Goal: Communication & Community: Connect with others

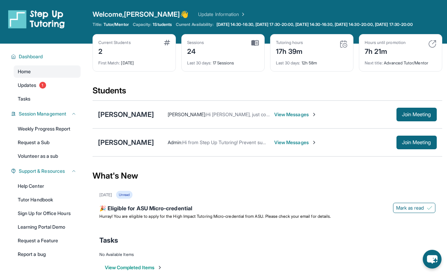
click at [288, 118] on span "View Messages" at bounding box center [295, 114] width 43 height 7
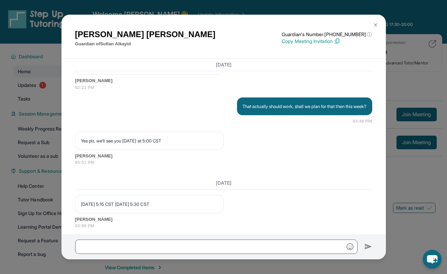
scroll to position [4143, 0]
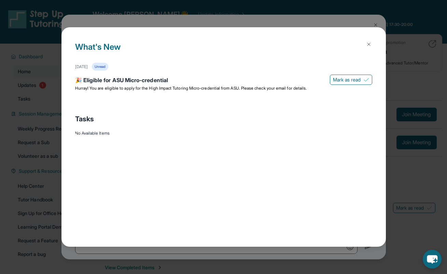
click at [368, 44] on img at bounding box center [368, 44] width 5 height 5
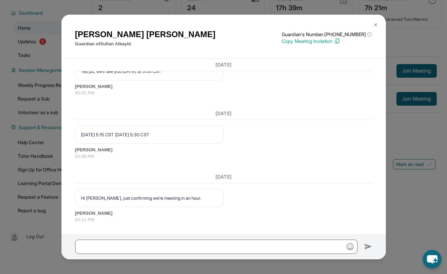
scroll to position [49, 0]
click at [149, 238] on div at bounding box center [223, 246] width 324 height 25
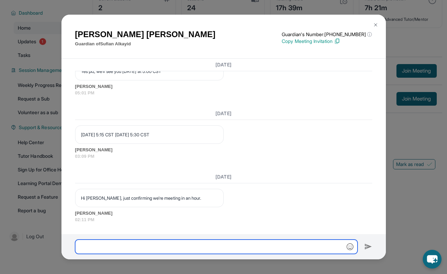
click at [132, 240] on input "text" at bounding box center [216, 247] width 282 height 14
type input "**********"
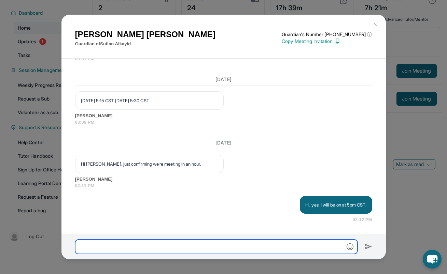
scroll to position [4177, 0]
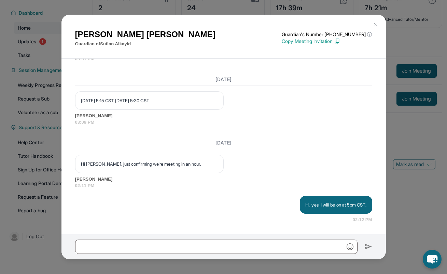
click at [254, 161] on div "Hi [PERSON_NAME], just confirming we're meeting in an hour. [PERSON_NAME] 02:11…" at bounding box center [223, 172] width 297 height 34
click at [374, 23] on img at bounding box center [375, 24] width 5 height 5
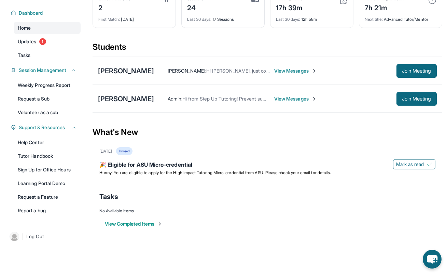
click at [280, 69] on span "View Messages" at bounding box center [295, 71] width 43 height 7
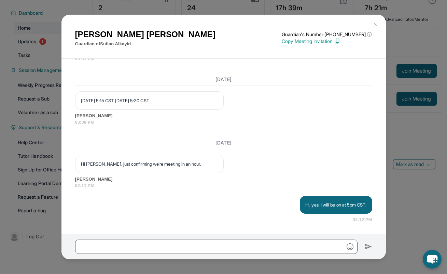
drag, startPoint x: 407, startPoint y: 177, endPoint x: 403, endPoint y: 118, distance: 58.8
click at [407, 177] on div "[PERSON_NAME] Guardian of [PERSON_NAME] Guardian's Number: [PHONE_NUMBER] ⓘ Thi…" at bounding box center [223, 137] width 447 height 274
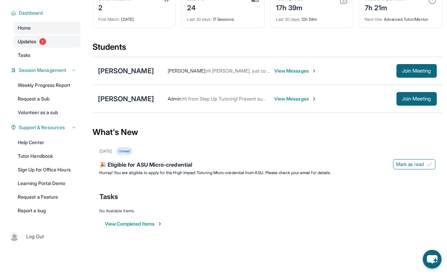
click at [41, 43] on span "1" at bounding box center [42, 41] width 7 height 7
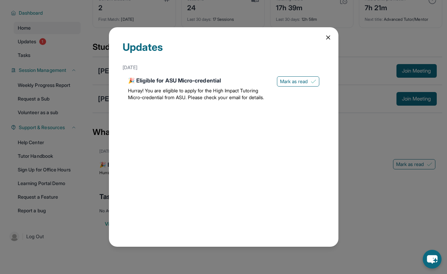
click at [322, 40] on div "Updates [DATE] 🎉 Eligible for ASU Micro-credential Hurray! You are eligible to …" at bounding box center [223, 136] width 229 height 219
click at [325, 37] on icon at bounding box center [327, 37] width 7 height 7
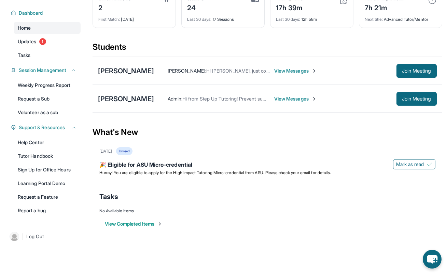
click at [287, 69] on span "View Messages" at bounding box center [295, 71] width 43 height 7
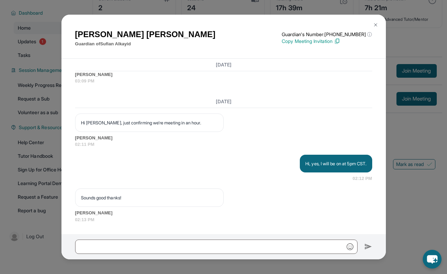
scroll to position [4218, 0]
click at [122, 256] on div at bounding box center [223, 246] width 324 height 25
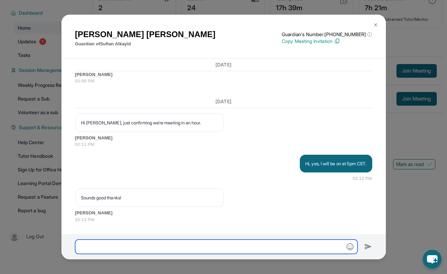
click at [115, 250] on input "text" at bounding box center [216, 247] width 282 height 14
type input "**********"
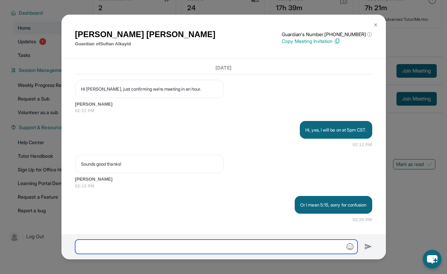
scroll to position [4252, 0]
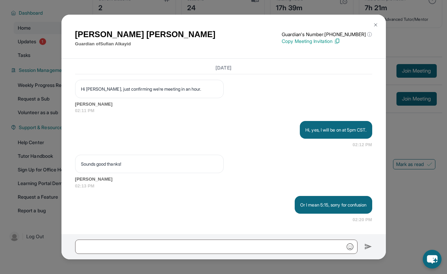
click at [377, 26] on img at bounding box center [375, 24] width 5 height 5
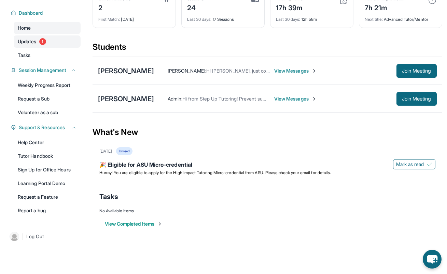
click at [36, 41] on span "Updates" at bounding box center [27, 41] width 19 height 7
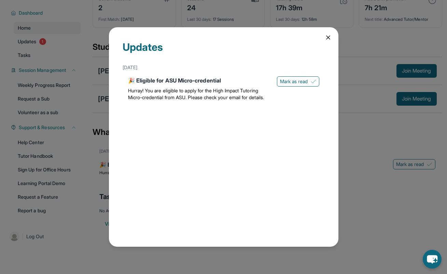
click at [332, 38] on div "Updates [DATE] 🎉 Eligible for ASU Micro-credential Hurray! You are eligible to …" at bounding box center [223, 136] width 229 height 219
click at [329, 37] on icon at bounding box center [327, 37] width 7 height 7
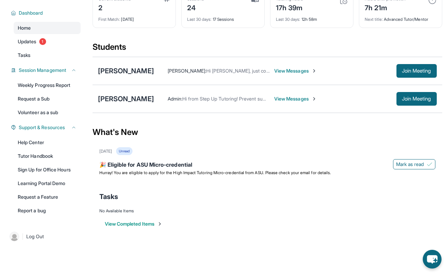
click at [292, 69] on span "View Messages" at bounding box center [295, 71] width 43 height 7
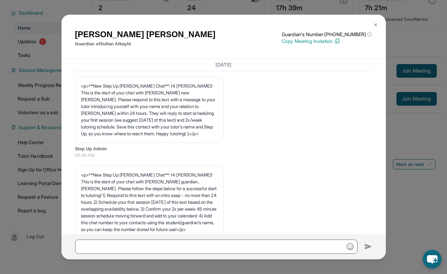
scroll to position [4293, 0]
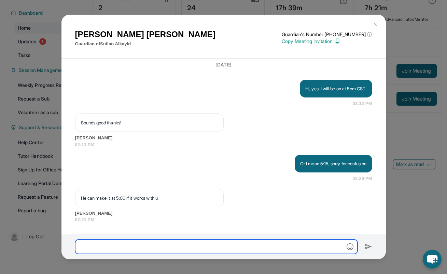
click at [211, 243] on input "text" at bounding box center [216, 247] width 282 height 14
type input "**********"
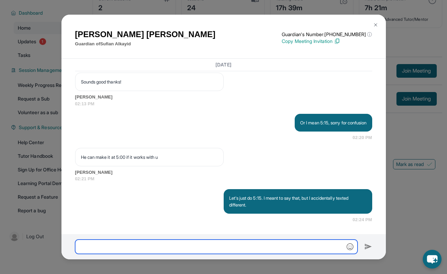
scroll to position [4333, 0]
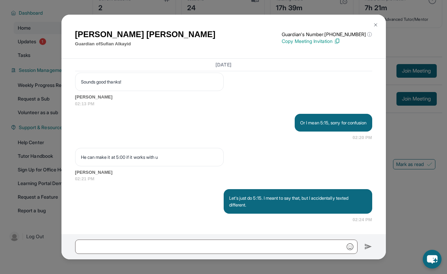
click at [373, 21] on button at bounding box center [375, 25] width 14 height 14
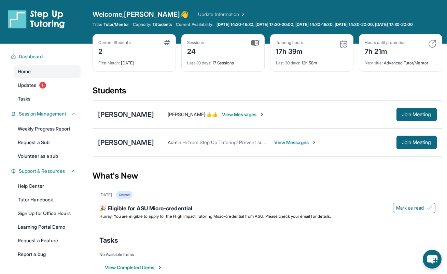
drag, startPoint x: 239, startPoint y: 120, endPoint x: 239, endPoint y: 117, distance: 3.4
click at [239, 118] on span "View Messages" at bounding box center [243, 114] width 43 height 7
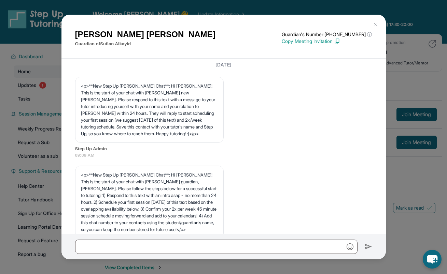
scroll to position [4374, 0]
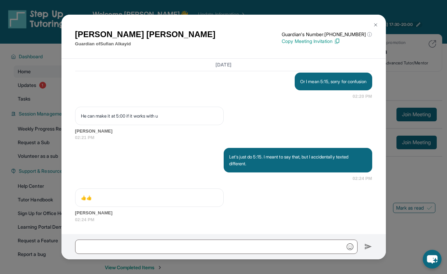
drag, startPoint x: 372, startPoint y: 23, endPoint x: 377, endPoint y: 28, distance: 7.0
click at [372, 23] on button at bounding box center [375, 25] width 14 height 14
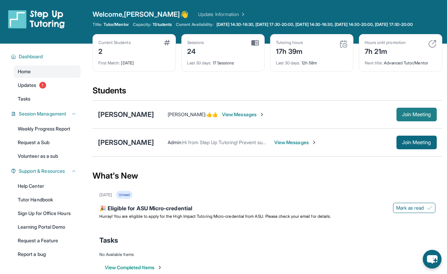
click at [409, 114] on button "Join Meeting" at bounding box center [416, 115] width 40 height 14
